Goal: Complete application form

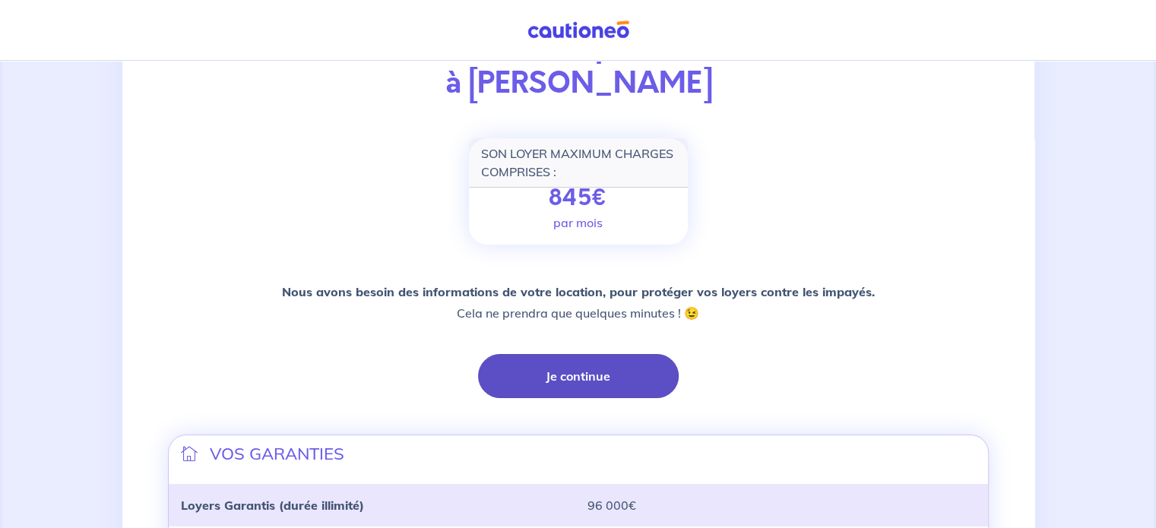
click at [542, 388] on button "Je continue" at bounding box center [578, 376] width 201 height 44
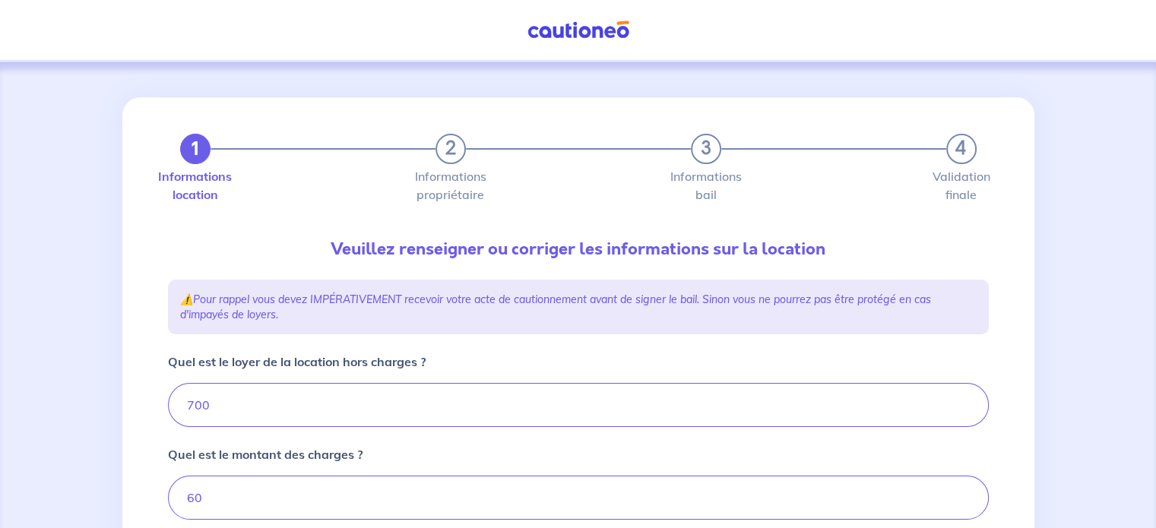
type input "760"
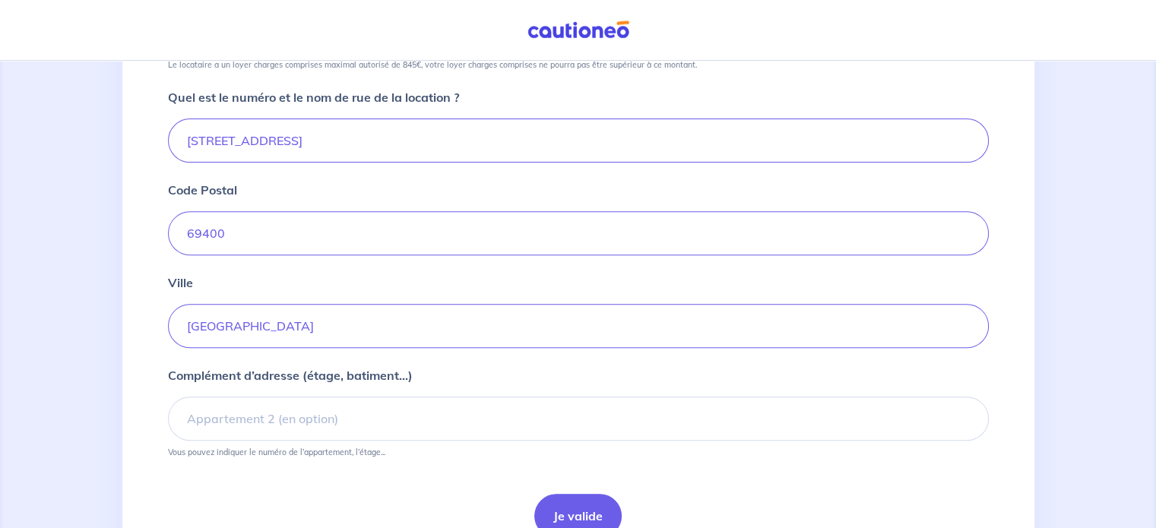
scroll to position [633, 0]
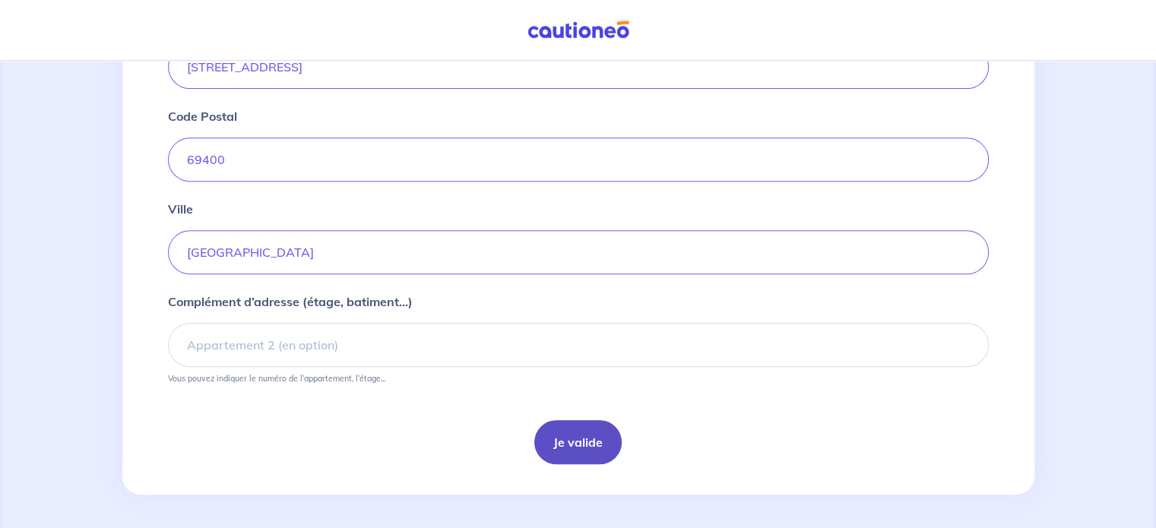
click at [577, 438] on button "Je valide" at bounding box center [577, 442] width 87 height 44
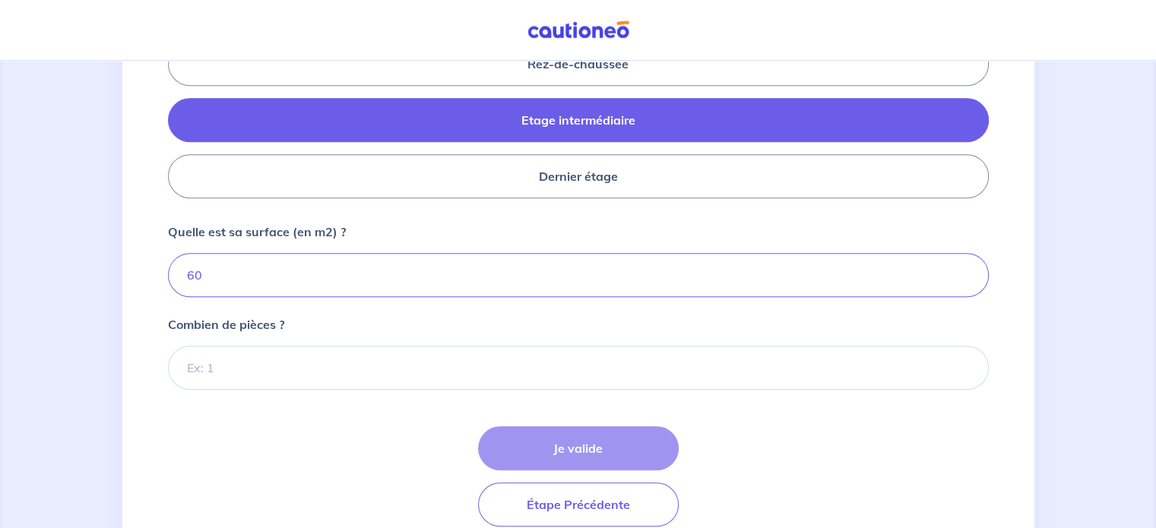
scroll to position [718, 0]
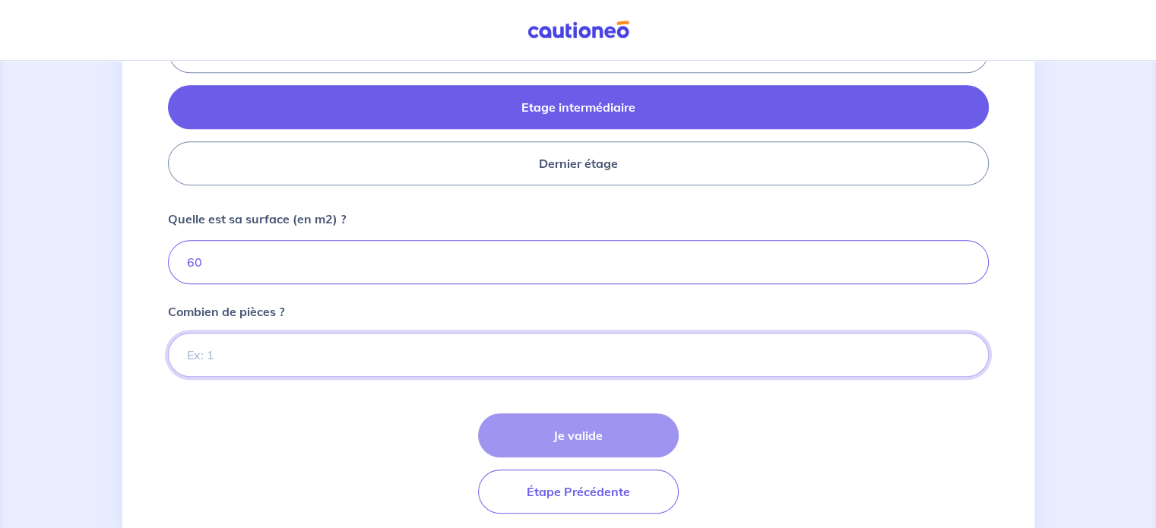
click at [529, 361] on input "Combien de pièces ?" at bounding box center [578, 355] width 821 height 44
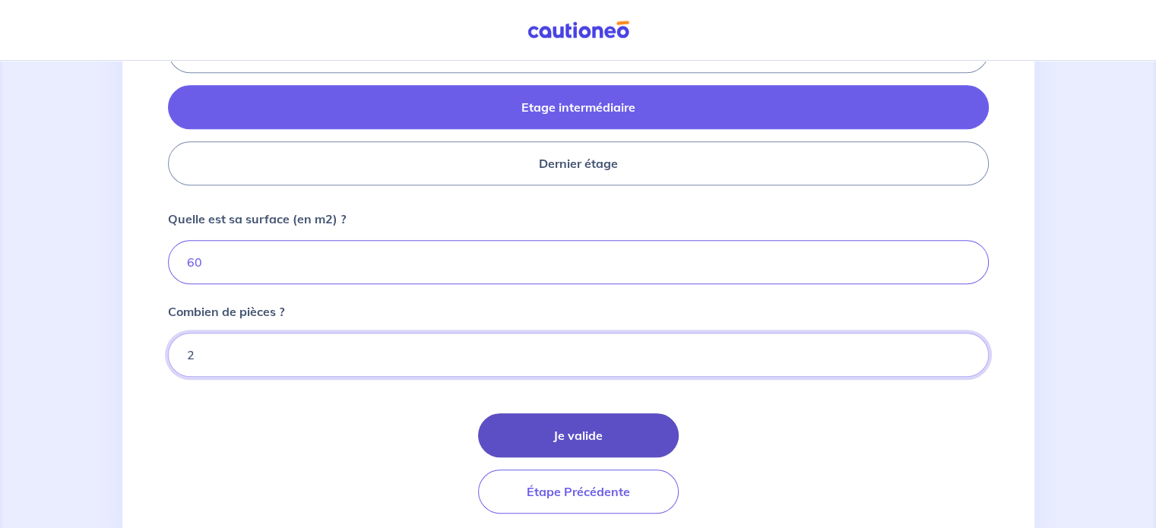
type input "2"
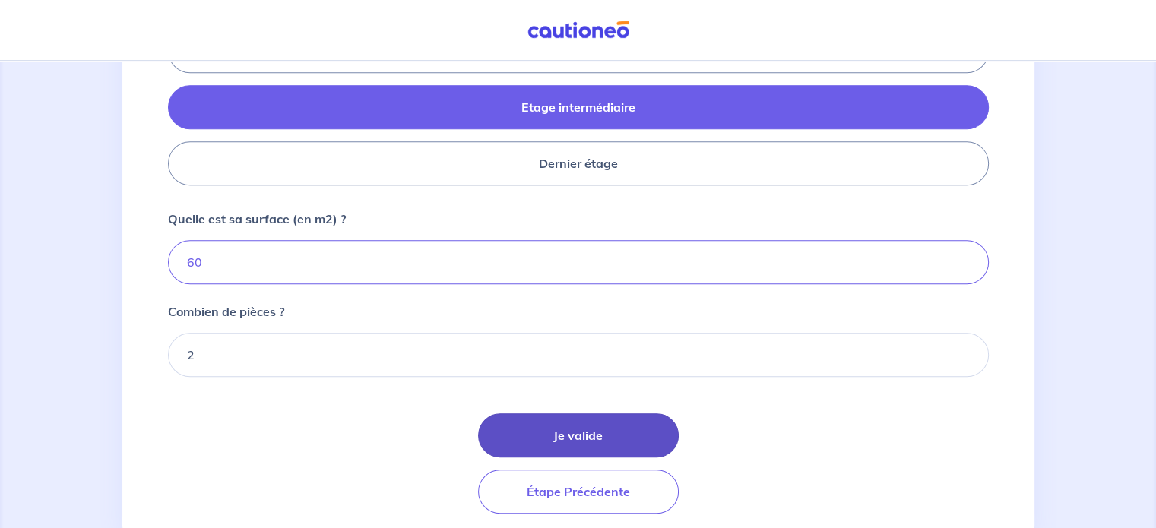
click at [539, 415] on button "Je valide" at bounding box center [578, 435] width 201 height 44
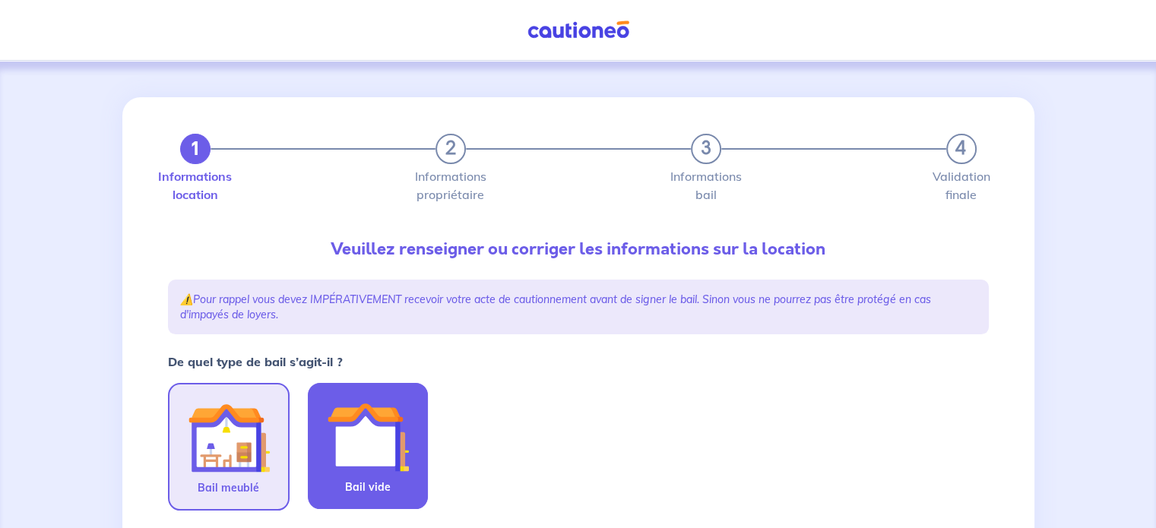
click at [384, 423] on img at bounding box center [368, 437] width 82 height 82
click at [0, 0] on input "Bail vide" at bounding box center [0, 0] width 0 height 0
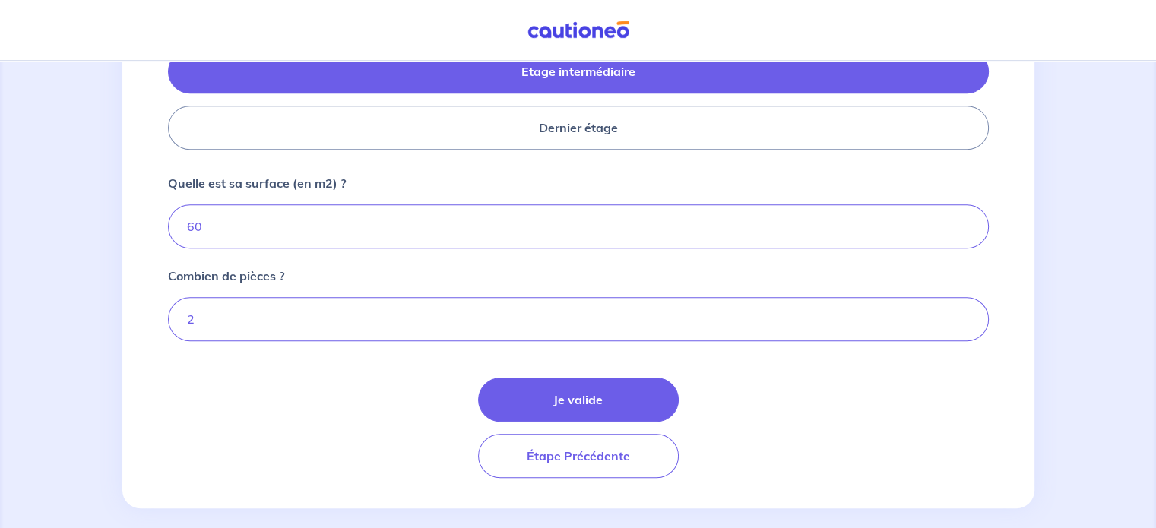
scroll to position [766, 0]
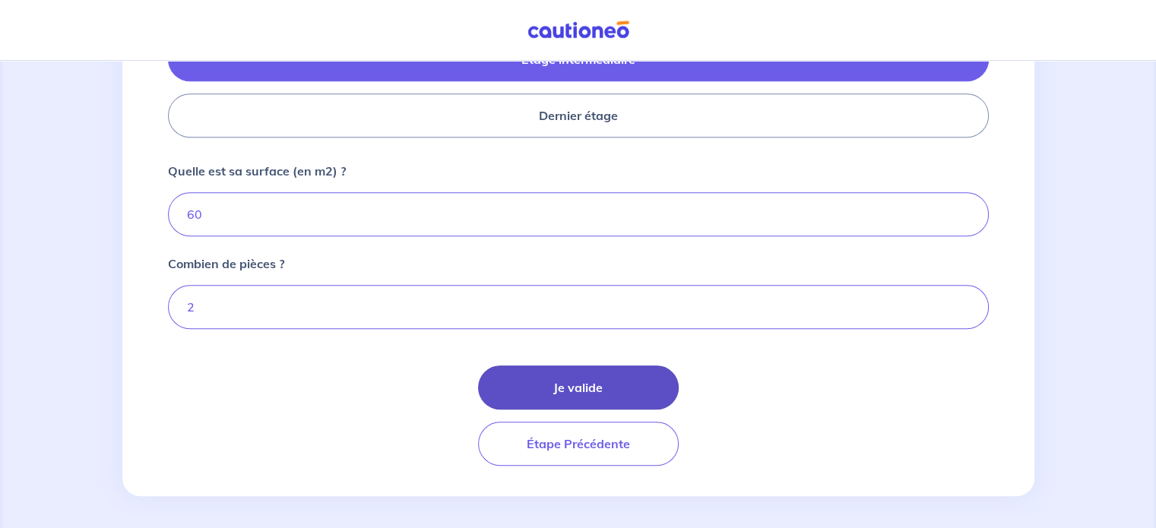
click at [520, 391] on button "Je valide" at bounding box center [578, 387] width 201 height 44
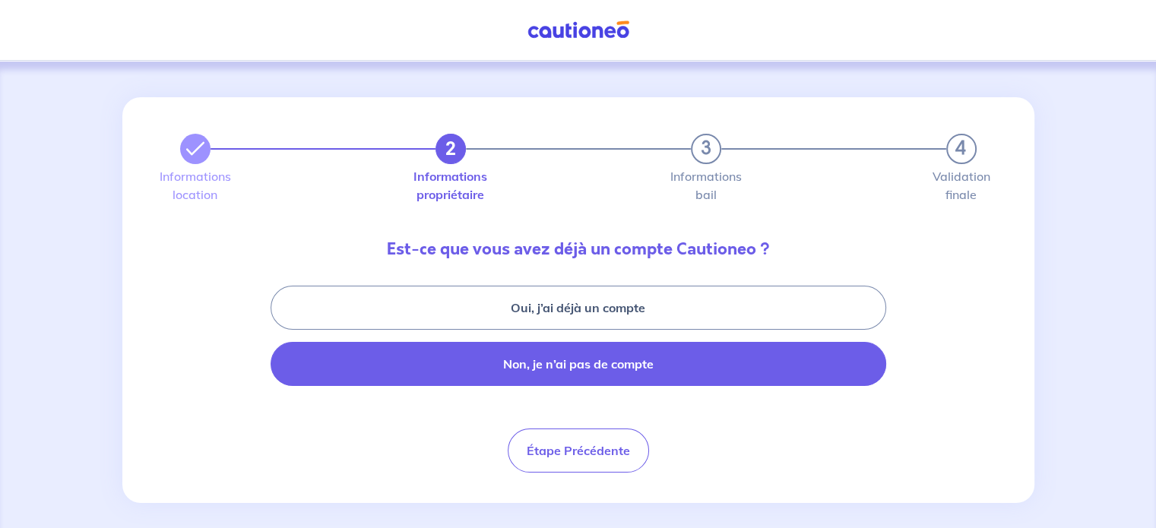
click at [553, 367] on button "Non, je n’ai pas de compte" at bounding box center [577, 364] width 615 height 44
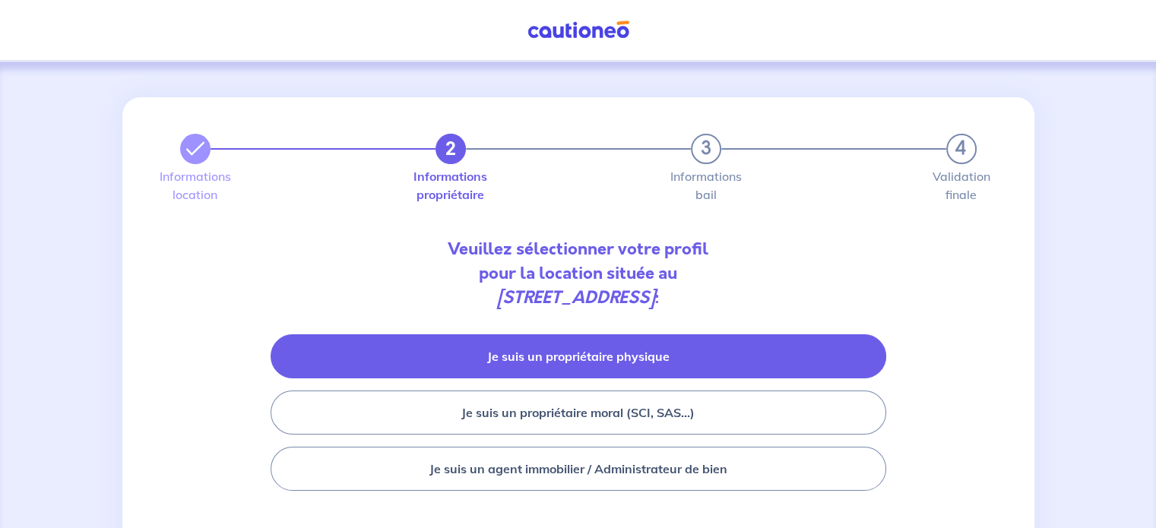
click at [394, 346] on button "Je suis un propriétaire physique" at bounding box center [577, 356] width 615 height 44
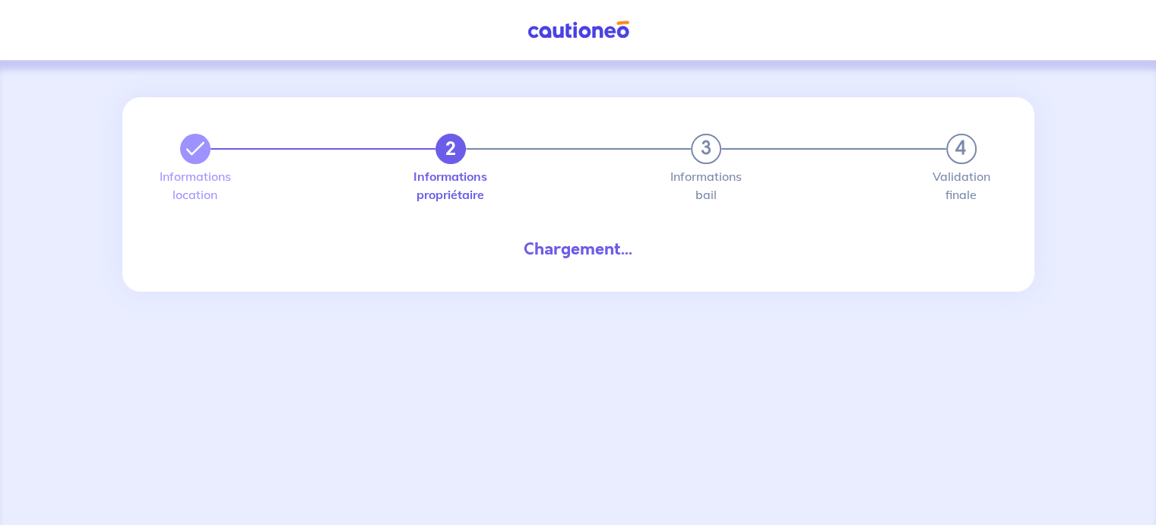
select select "FR"
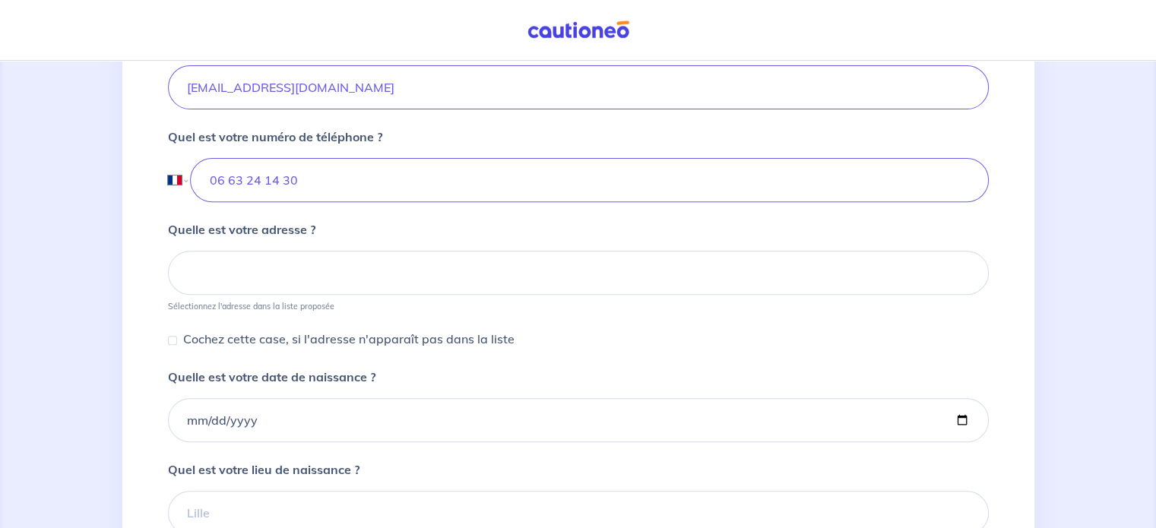
scroll to position [549, 0]
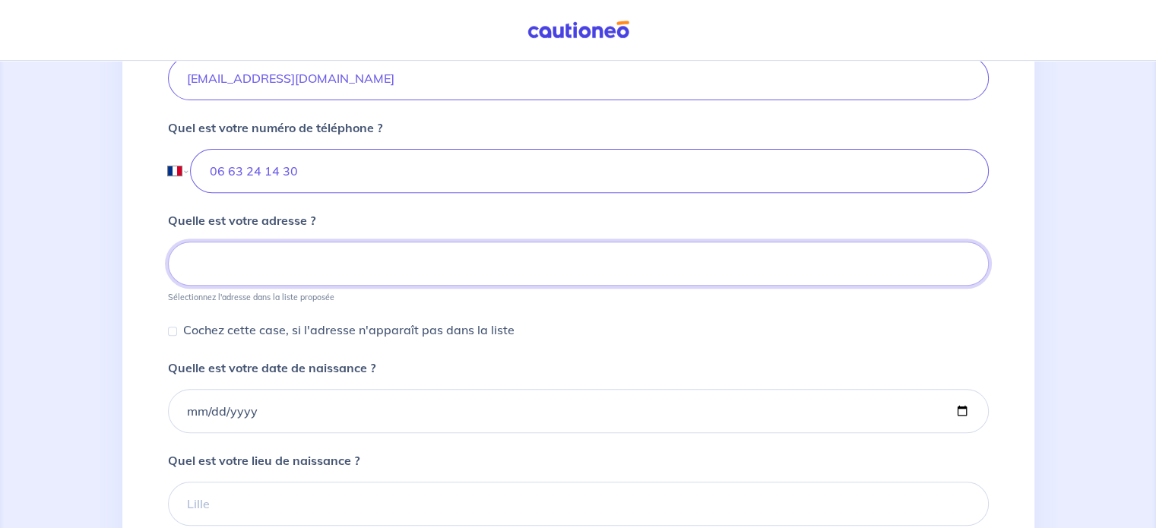
click at [602, 263] on input at bounding box center [578, 264] width 821 height 44
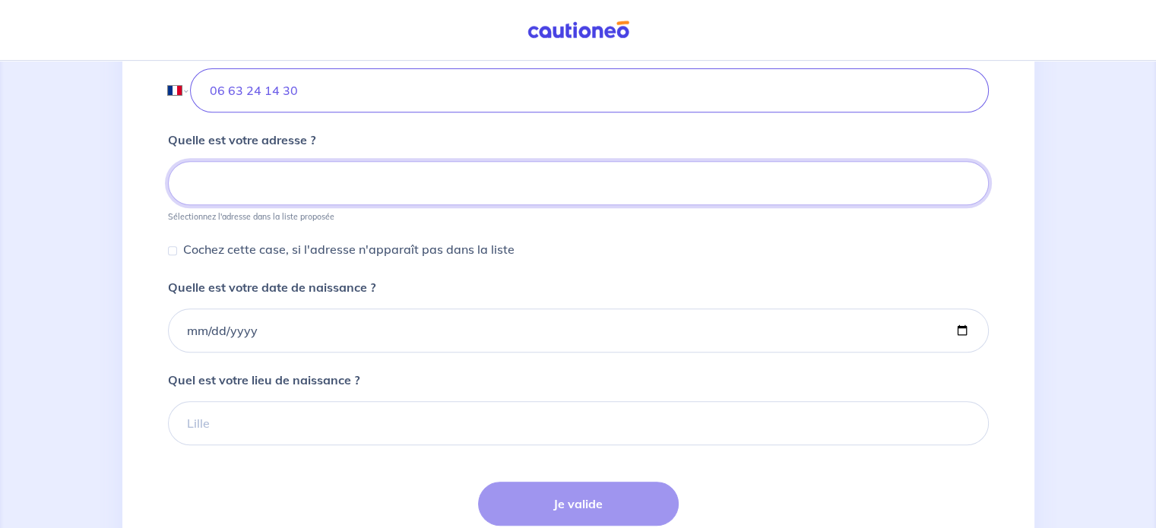
scroll to position [642, 0]
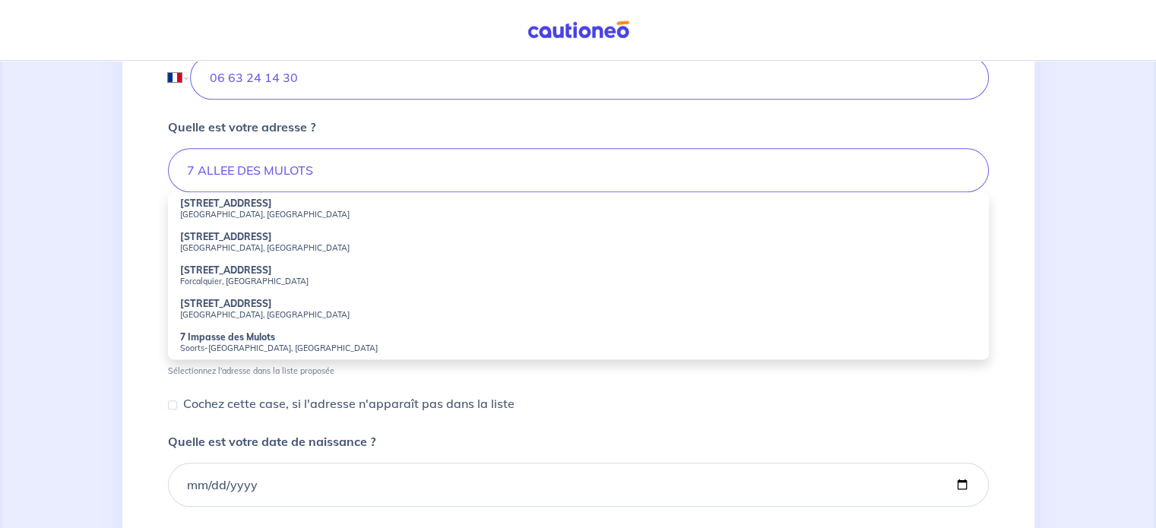
click at [245, 205] on strong "[STREET_ADDRESS]" at bounding box center [226, 203] width 92 height 11
type input "[STREET_ADDRESS]"
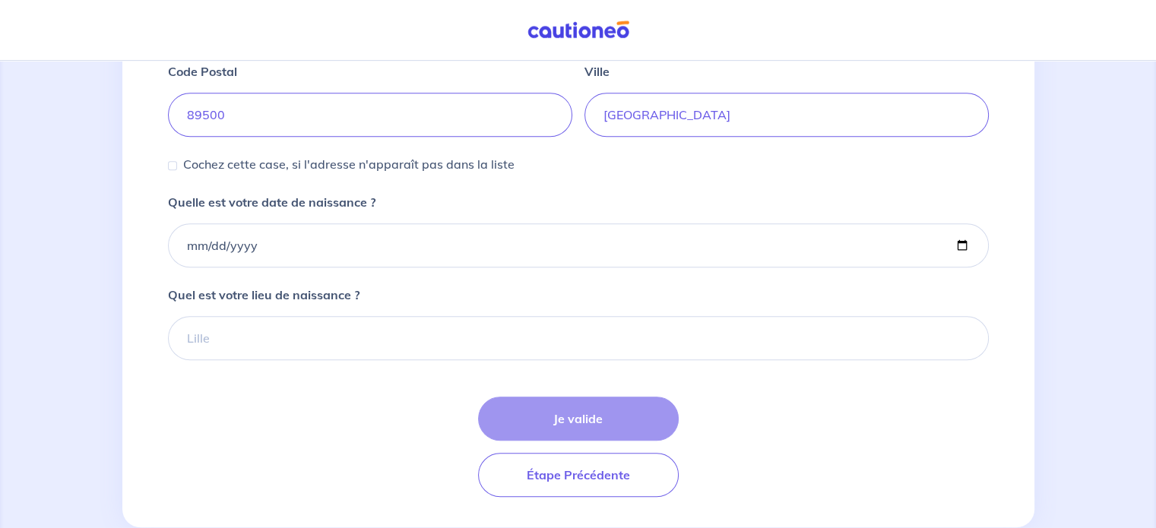
scroll to position [809, 0]
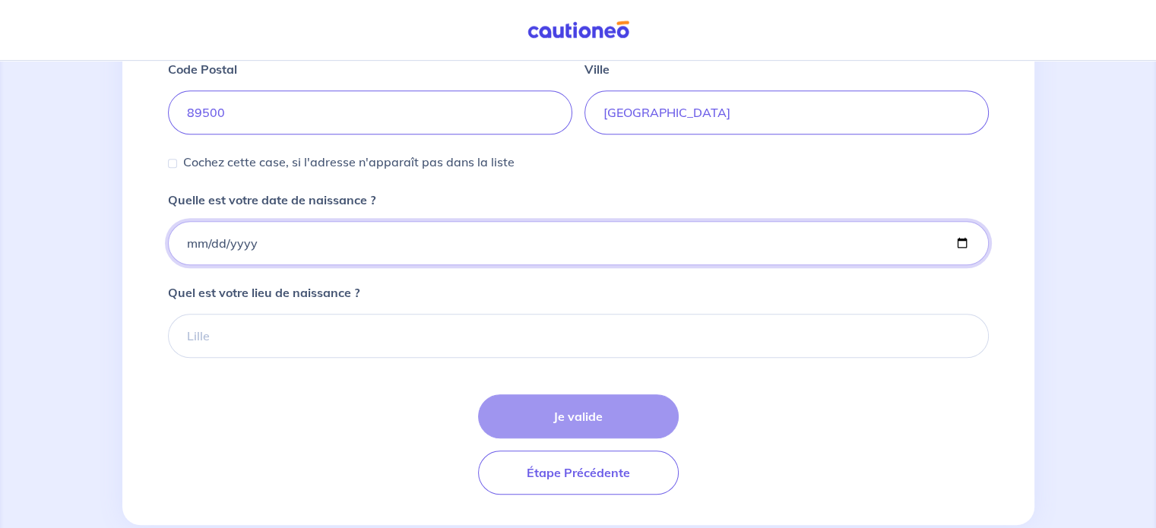
click at [188, 242] on input "Quelle est votre date de naissance ?" at bounding box center [578, 243] width 821 height 44
type input "[DATE]"
click at [222, 337] on input "Quel est votre lieu de naissance ?" at bounding box center [578, 336] width 821 height 44
drag, startPoint x: 755, startPoint y: 121, endPoint x: 591, endPoint y: 115, distance: 164.2
click at [591, 115] on input "[GEOGRAPHIC_DATA]" at bounding box center [786, 112] width 404 height 44
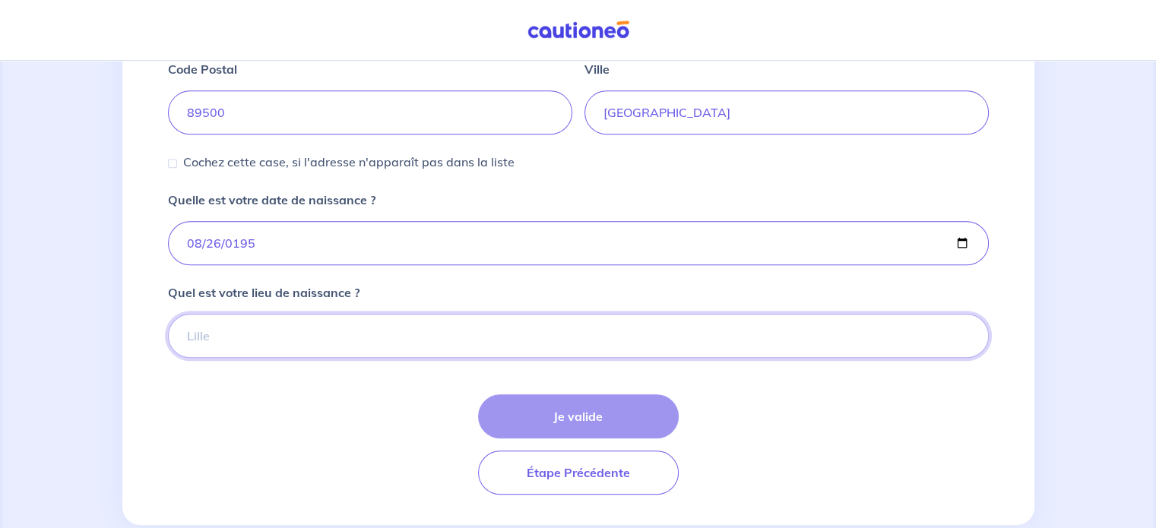
click at [484, 343] on input "Quel est votre lieu de naissance ?" at bounding box center [578, 336] width 821 height 44
paste input "[GEOGRAPHIC_DATA]"
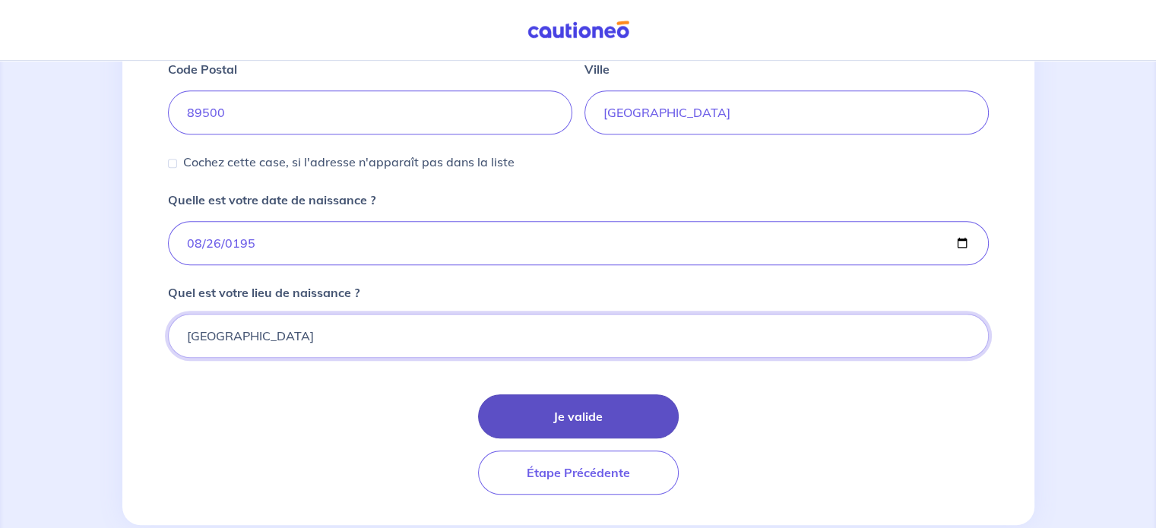
type input "[GEOGRAPHIC_DATA]"
click at [562, 409] on button "Je valide" at bounding box center [578, 416] width 201 height 44
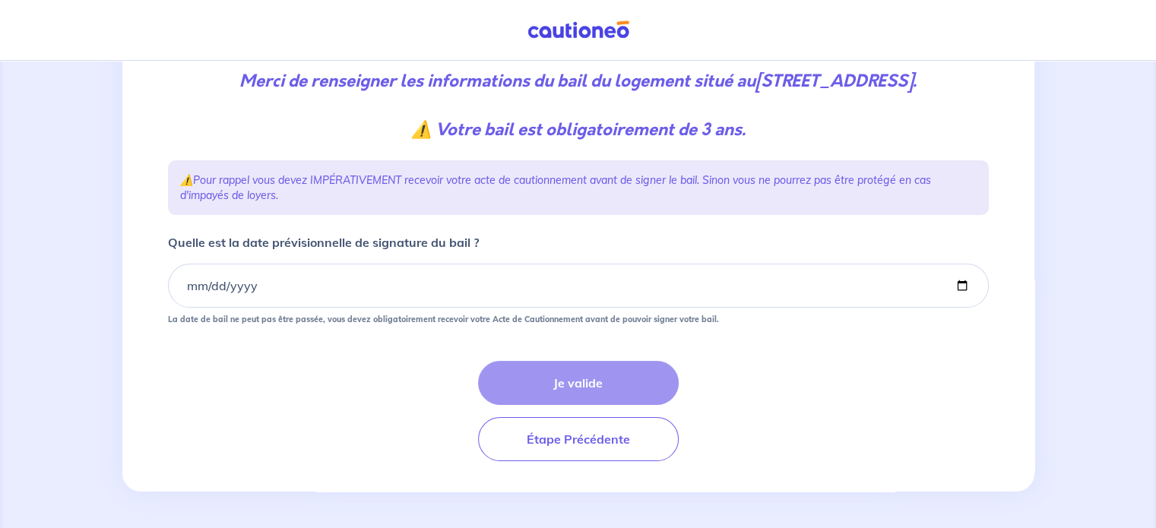
scroll to position [228, 0]
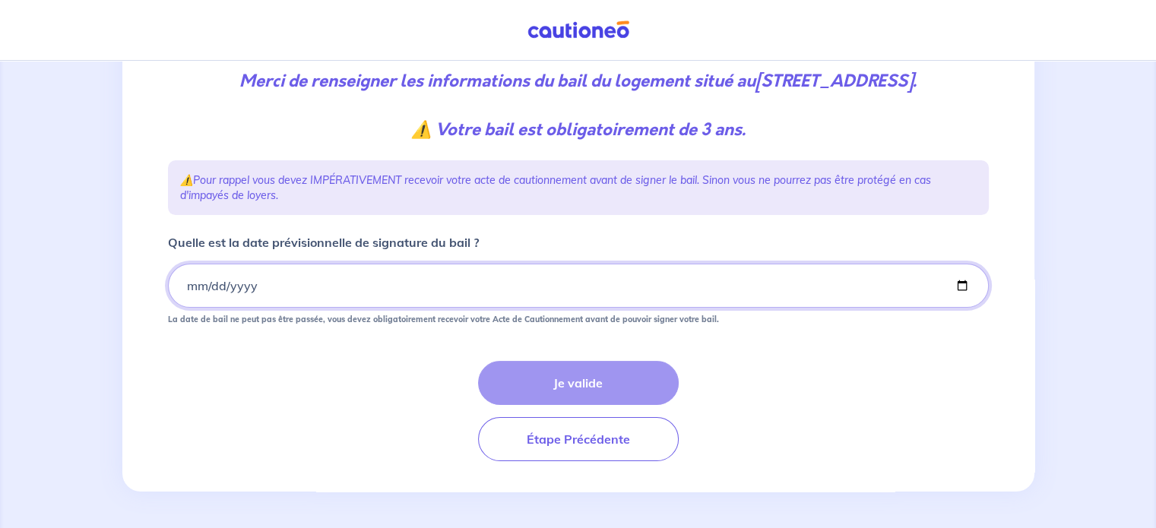
click at [183, 289] on input "Quelle est la date prévisionnelle de signature du bail ?" at bounding box center [578, 286] width 821 height 44
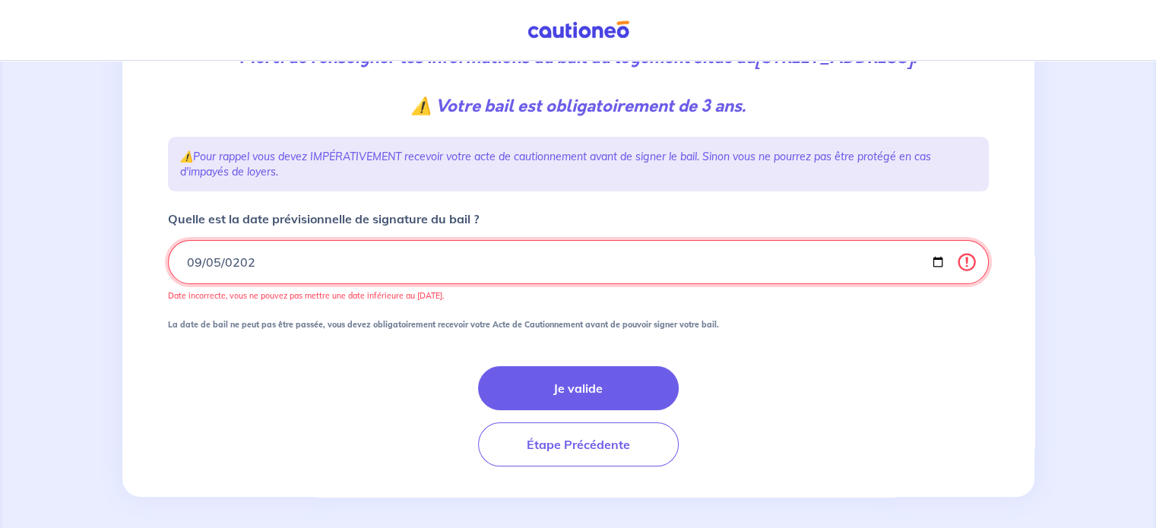
type input "[DATE]"
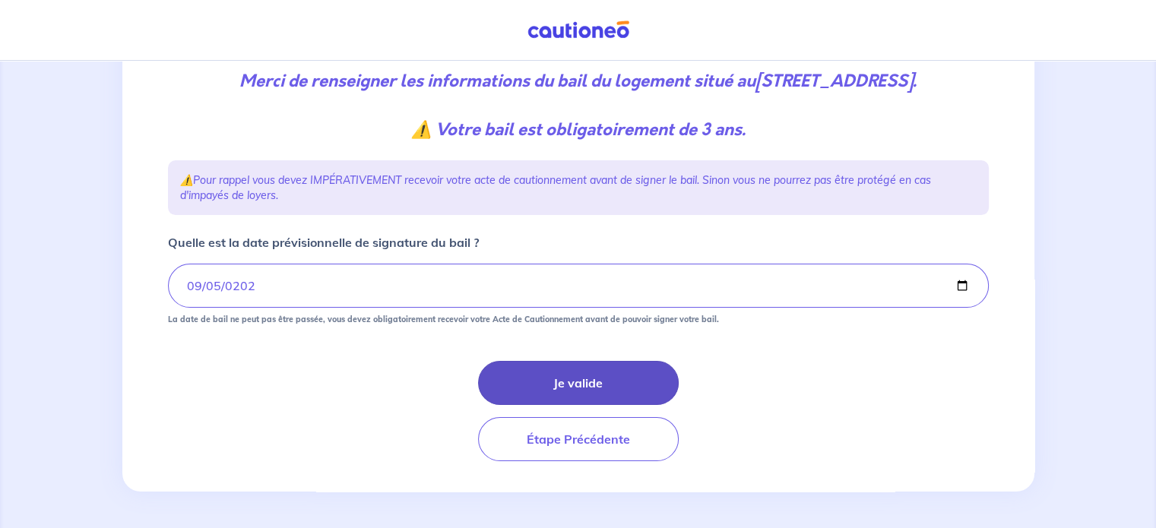
click at [562, 362] on button "Je valide" at bounding box center [578, 383] width 201 height 44
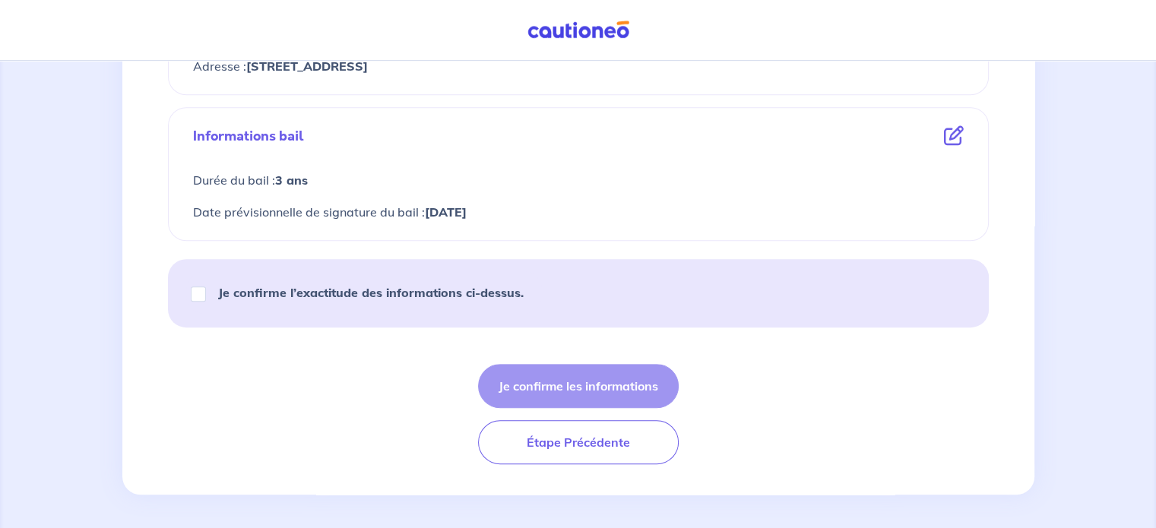
scroll to position [838, 0]
click at [403, 283] on strong "Je confirme l’exactitude des informations ci-dessus." at bounding box center [370, 290] width 305 height 15
click at [206, 285] on input "Je confirme l’exactitude des informations ci-dessus." at bounding box center [198, 292] width 15 height 15
checkbox input "true"
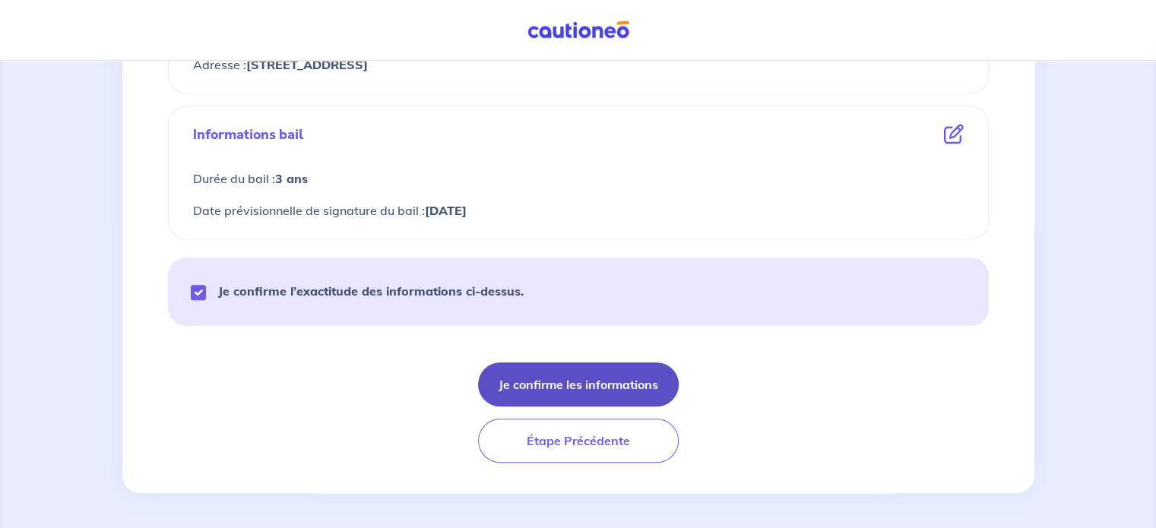
click at [579, 392] on button "Je confirme les informations" at bounding box center [578, 384] width 201 height 44
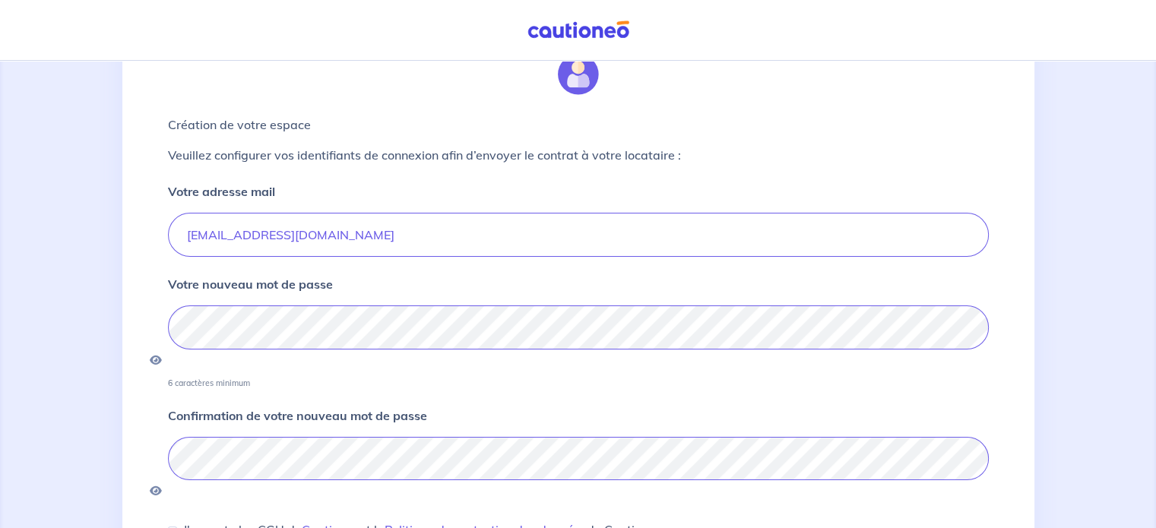
scroll to position [70, 0]
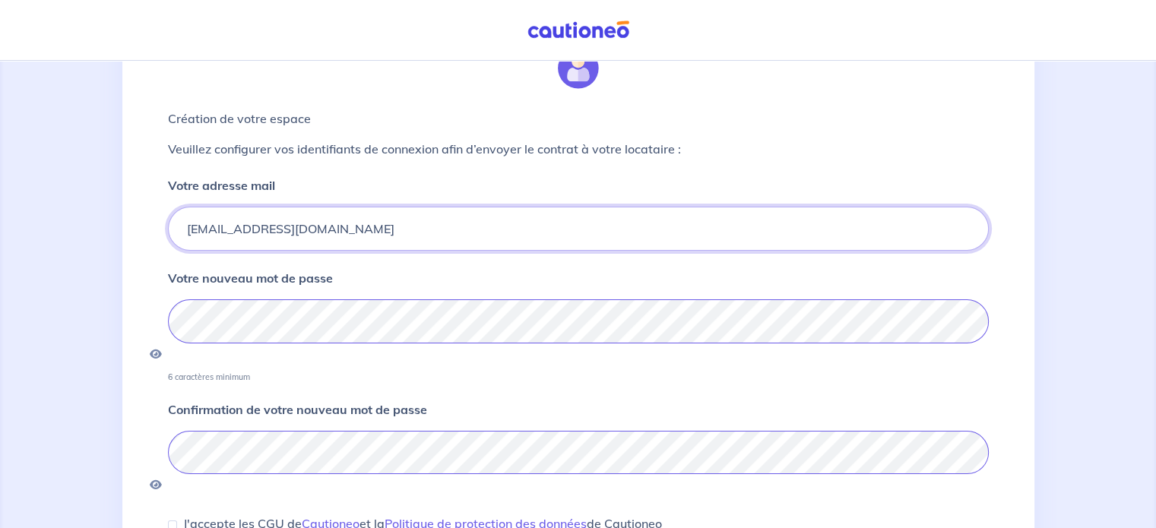
drag, startPoint x: 392, startPoint y: 220, endPoint x: 163, endPoint y: 219, distance: 228.7
click at [163, 219] on div "Création de votre espace Veuillez configurer vos identifiants de connexion afin…" at bounding box center [578, 348] width 839 height 643
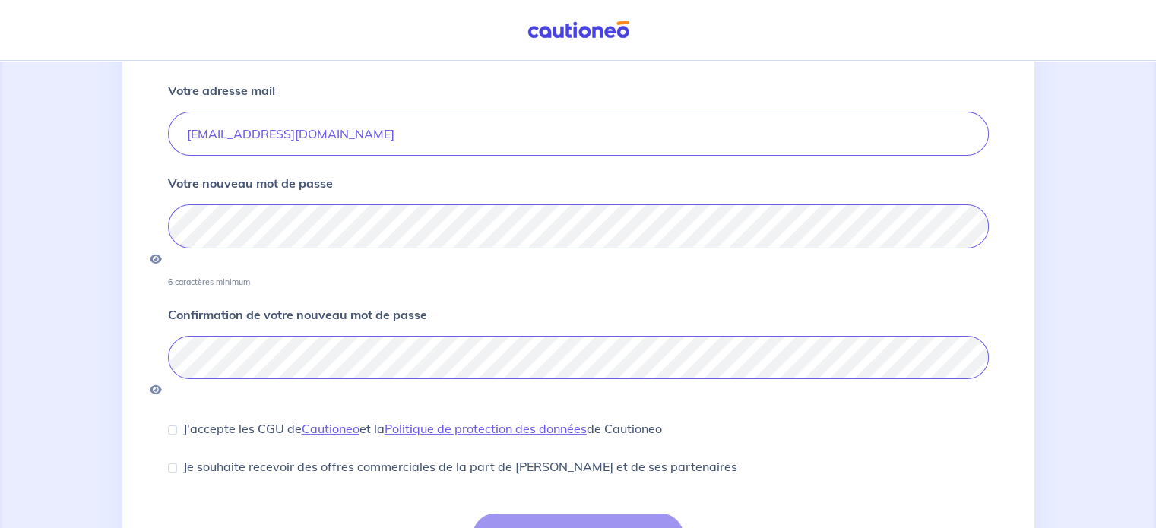
scroll to position [203, 0]
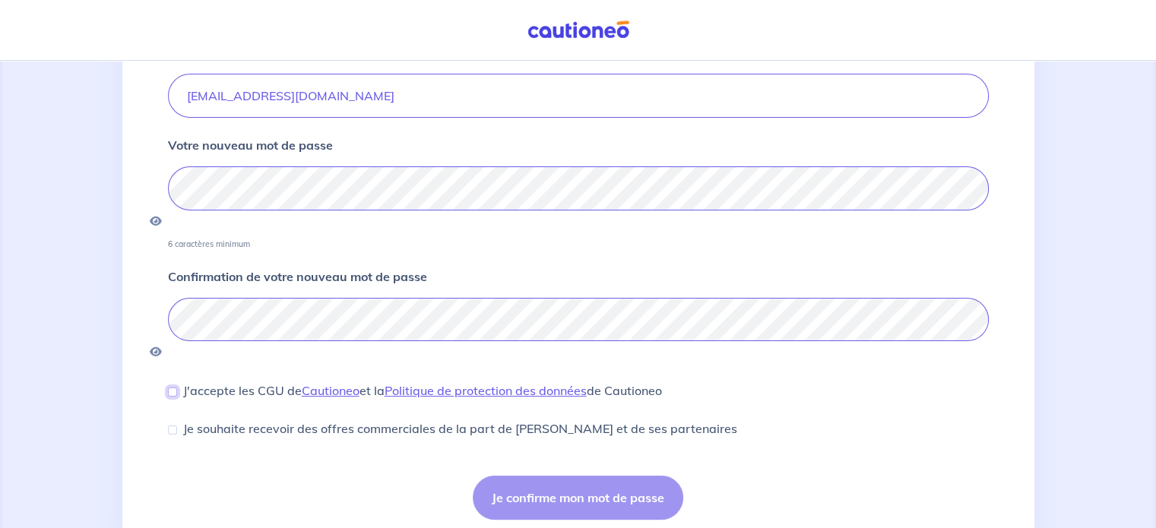
click at [175, 387] on input "J'accepte les CGU de [PERSON_NAME] et la Politique de protection des données de…" at bounding box center [172, 391] width 9 height 9
checkbox input "true"
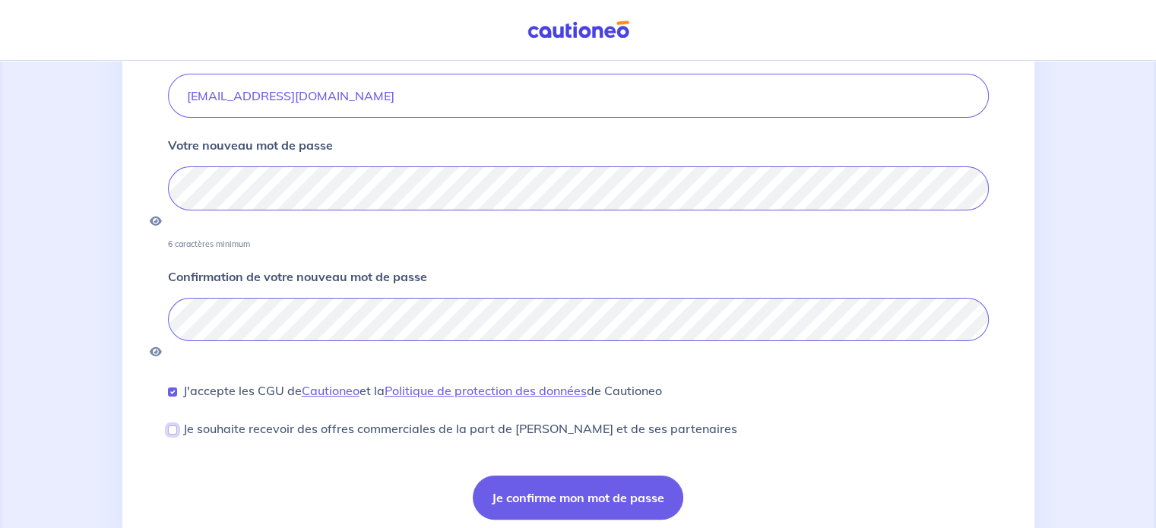
click at [172, 425] on input "Je souhaite recevoir des offres commerciales de la part de [PERSON_NAME] et de …" at bounding box center [172, 429] width 9 height 9
checkbox input "true"
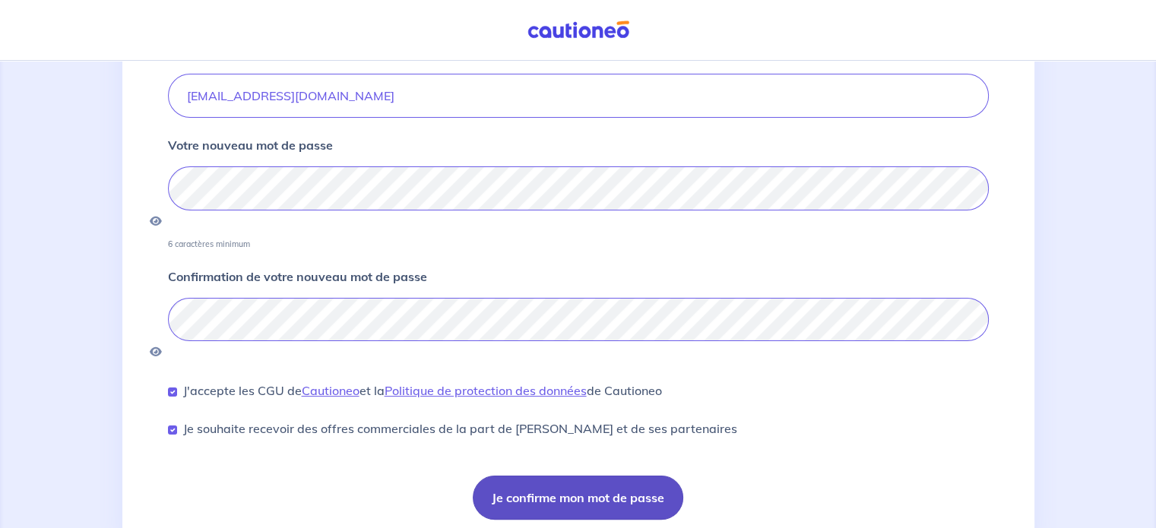
click at [587, 476] on button "Je confirme mon mot de passe" at bounding box center [578, 498] width 210 height 44
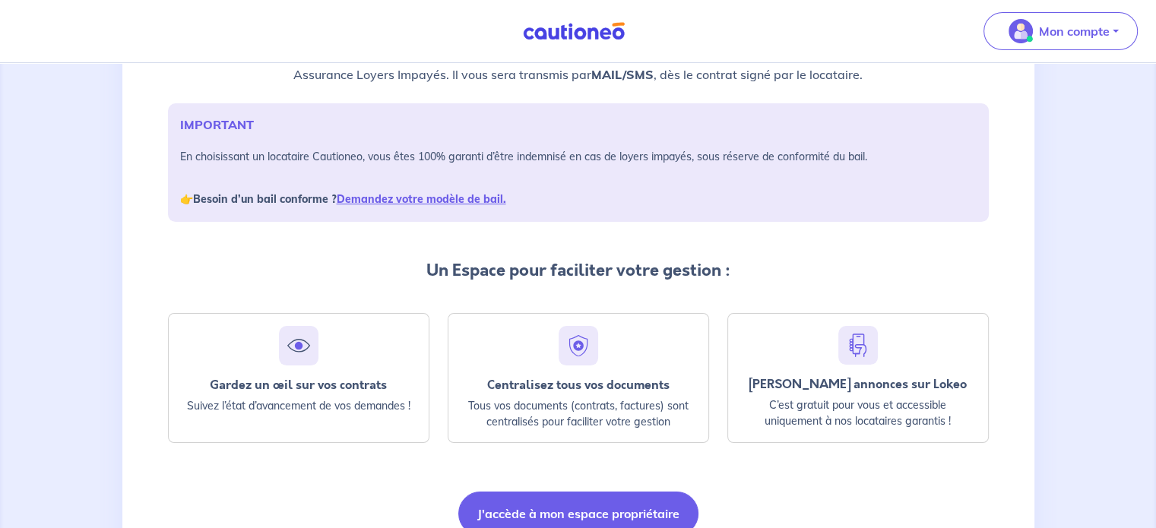
scroll to position [261, 0]
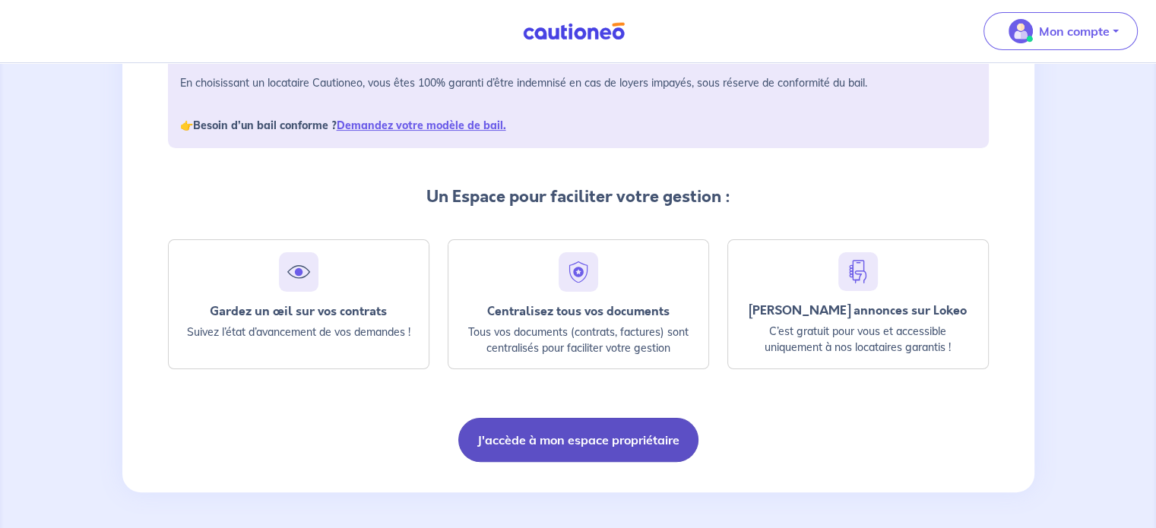
click at [553, 433] on button "J'accède à mon espace propriétaire" at bounding box center [578, 440] width 240 height 44
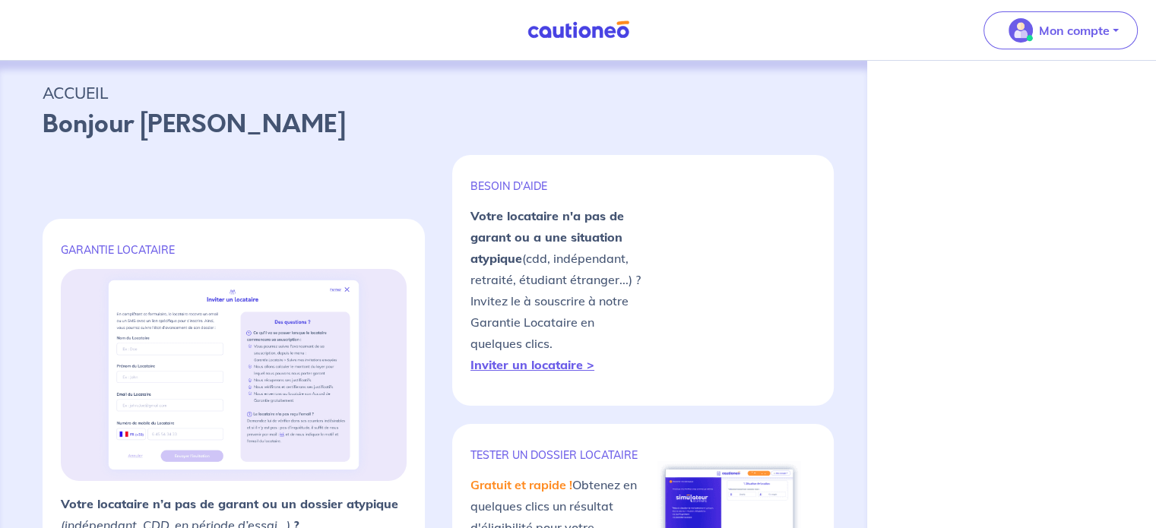
select select "FR"
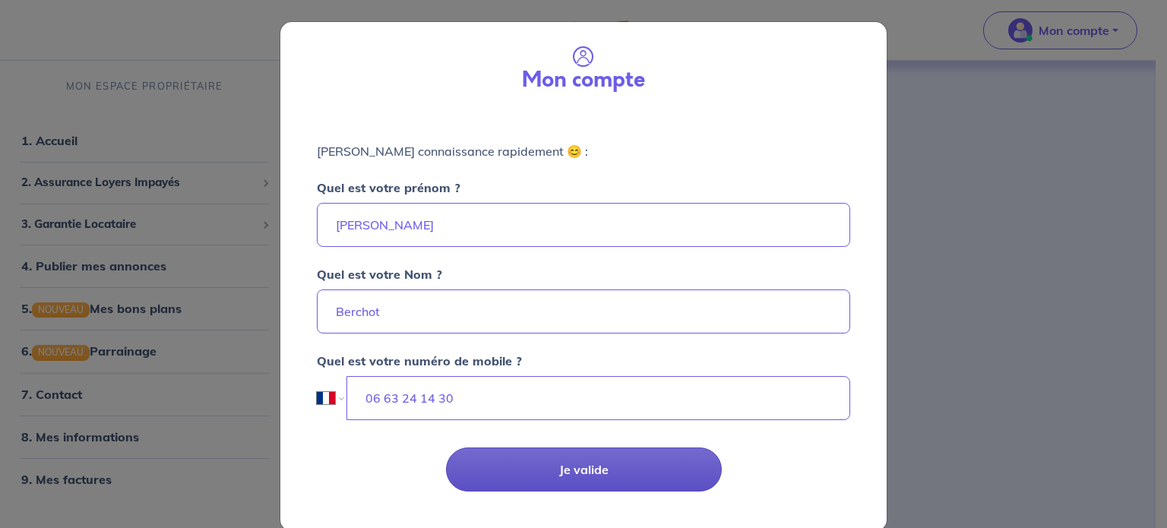
click at [554, 468] on button "Je valide" at bounding box center [584, 469] width 276 height 44
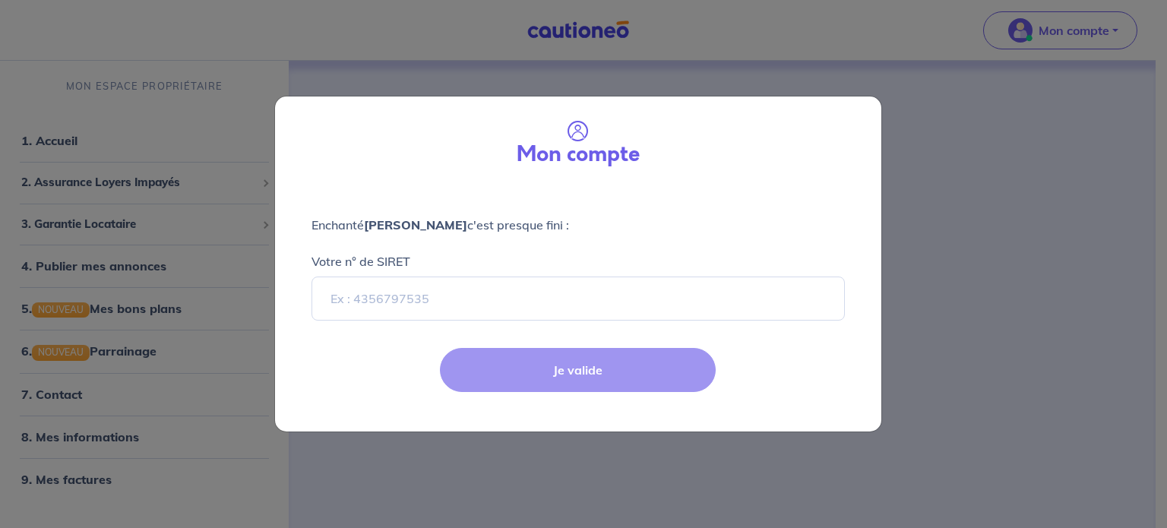
click at [547, 367] on div "Je valide" at bounding box center [578, 382] width 625 height 99
